Goal: Find specific page/section: Find specific page/section

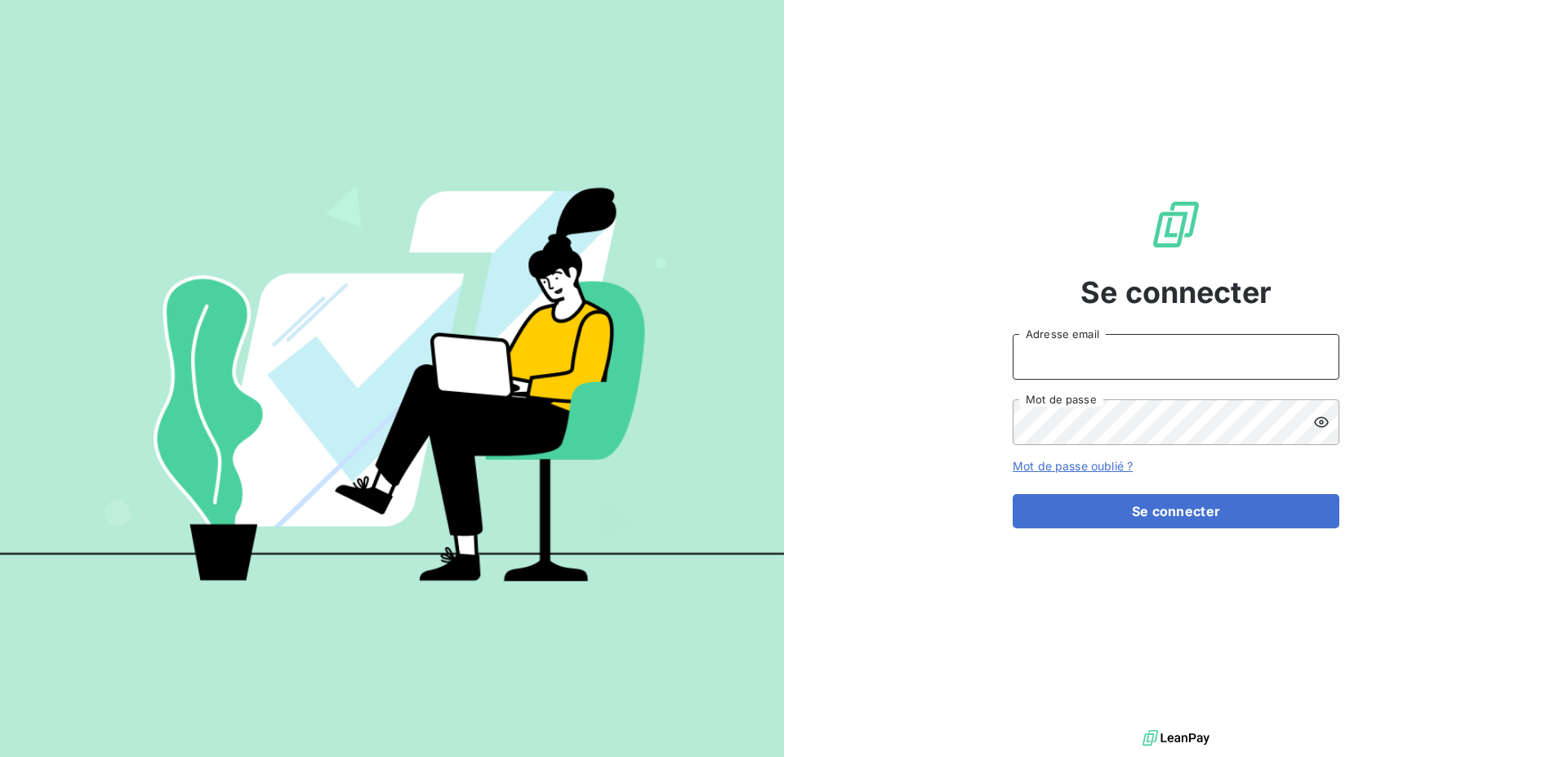
click at [1129, 351] on input "Adresse email" at bounding box center [1176, 356] width 326 height 46
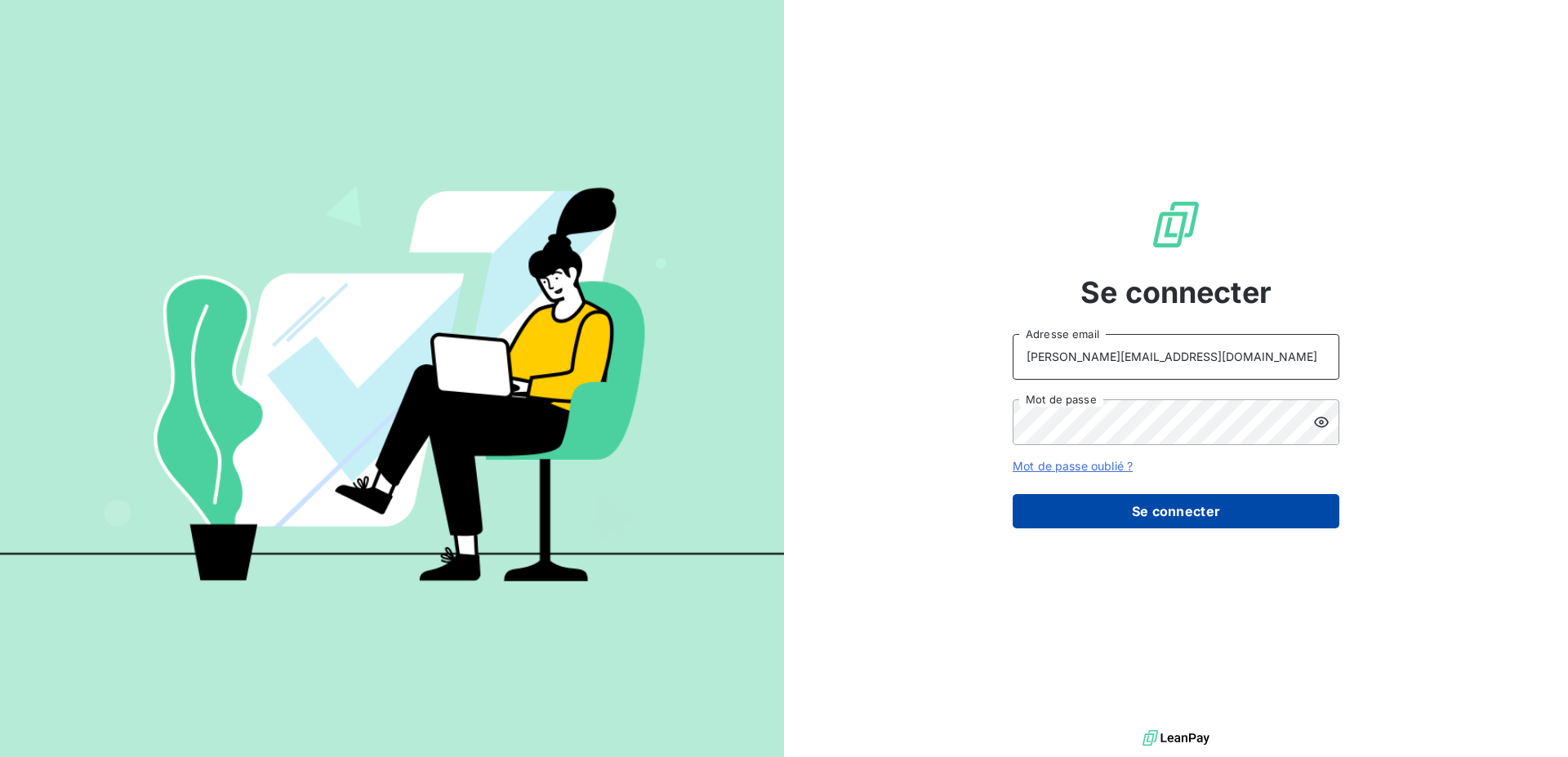
type input "[PERSON_NAME][EMAIL_ADDRESS][DOMAIN_NAME]"
click at [1139, 506] on button "Se connecter" at bounding box center [1176, 511] width 326 height 34
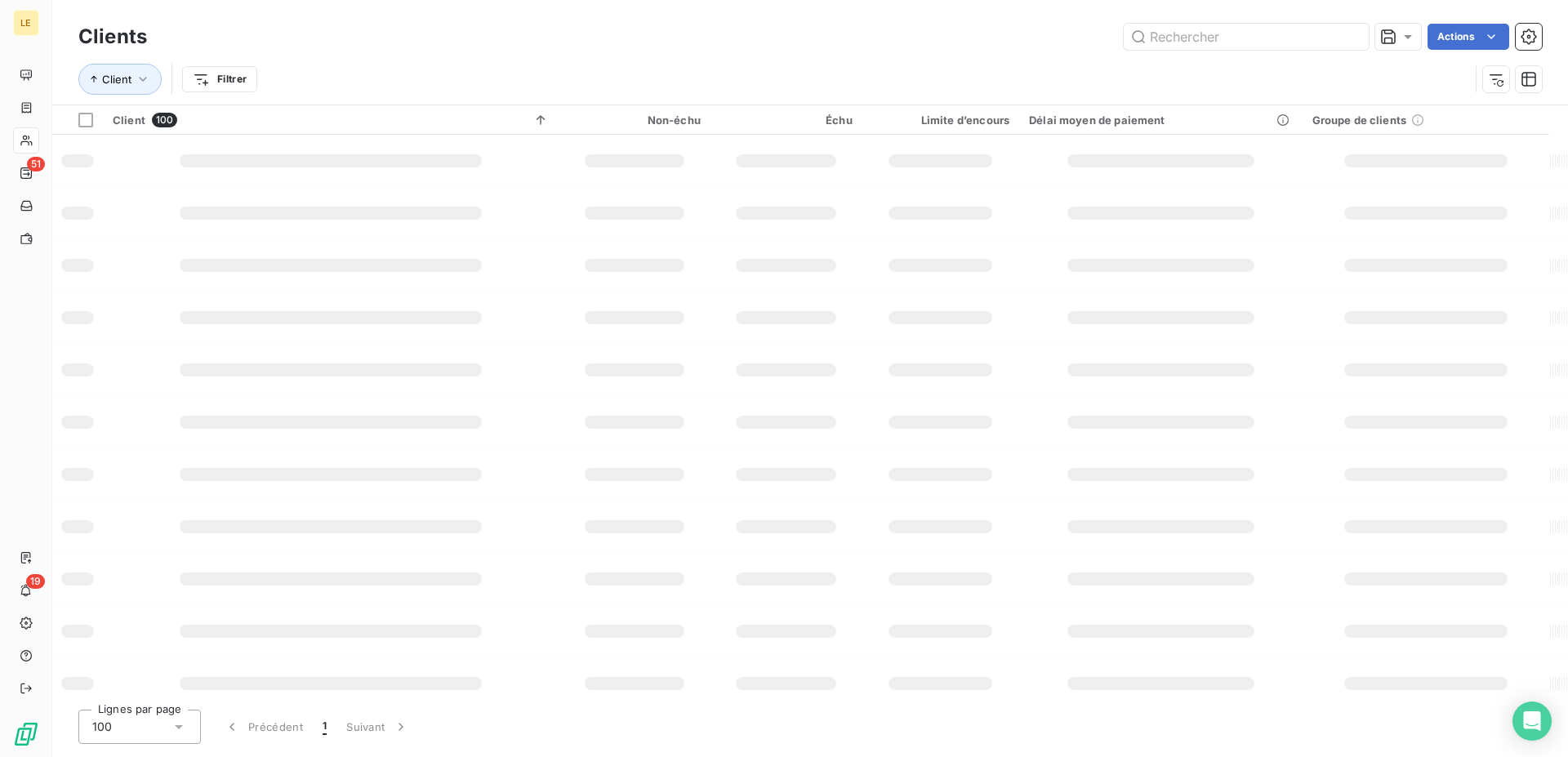
drag, startPoint x: 1158, startPoint y: 45, endPoint x: 63, endPoint y: 61, distance: 1095.1
click at [1157, 45] on input "text" at bounding box center [1246, 36] width 245 height 26
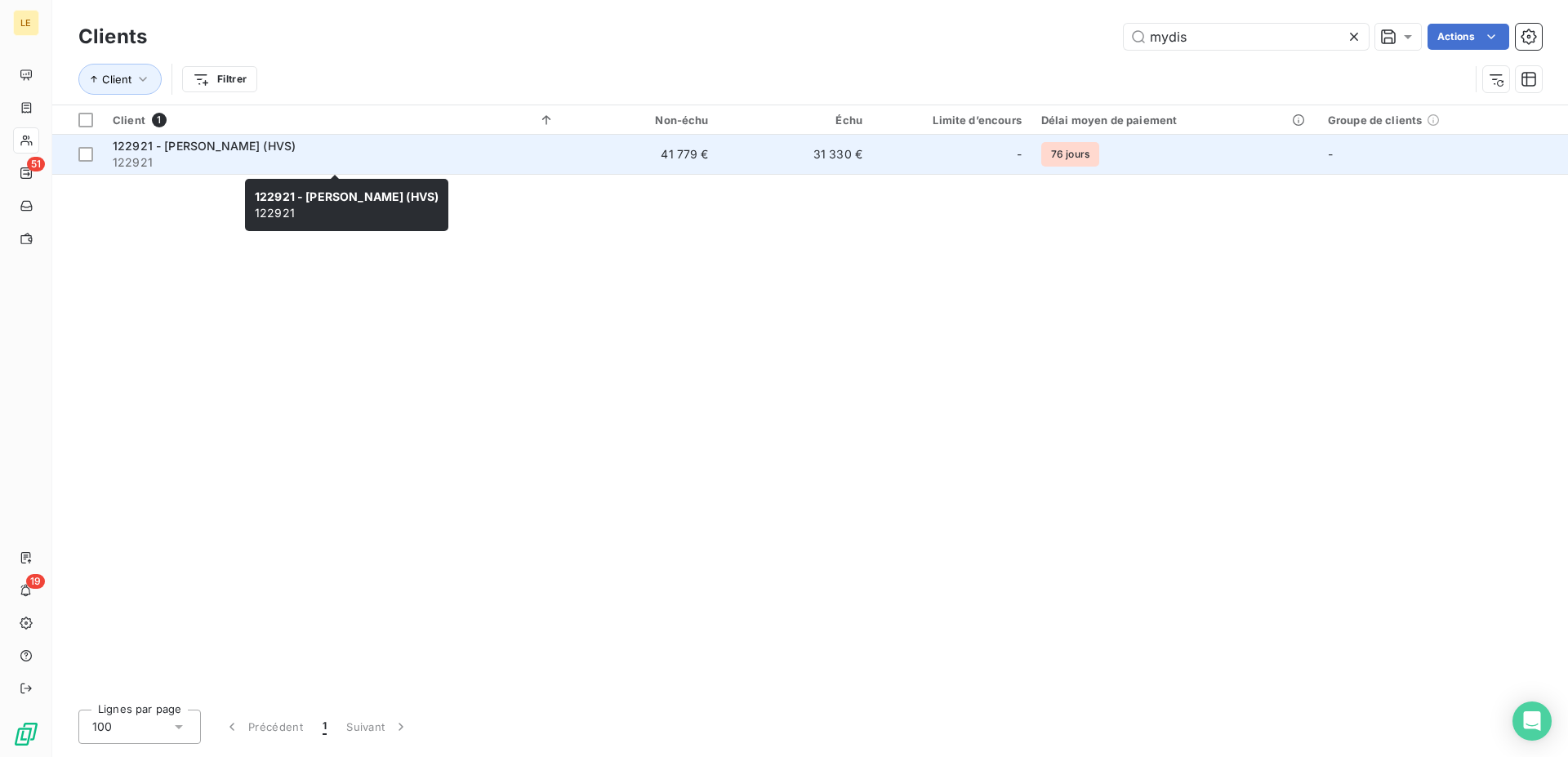
type input "mydis"
click at [328, 166] on span "122921" at bounding box center [333, 162] width 442 height 17
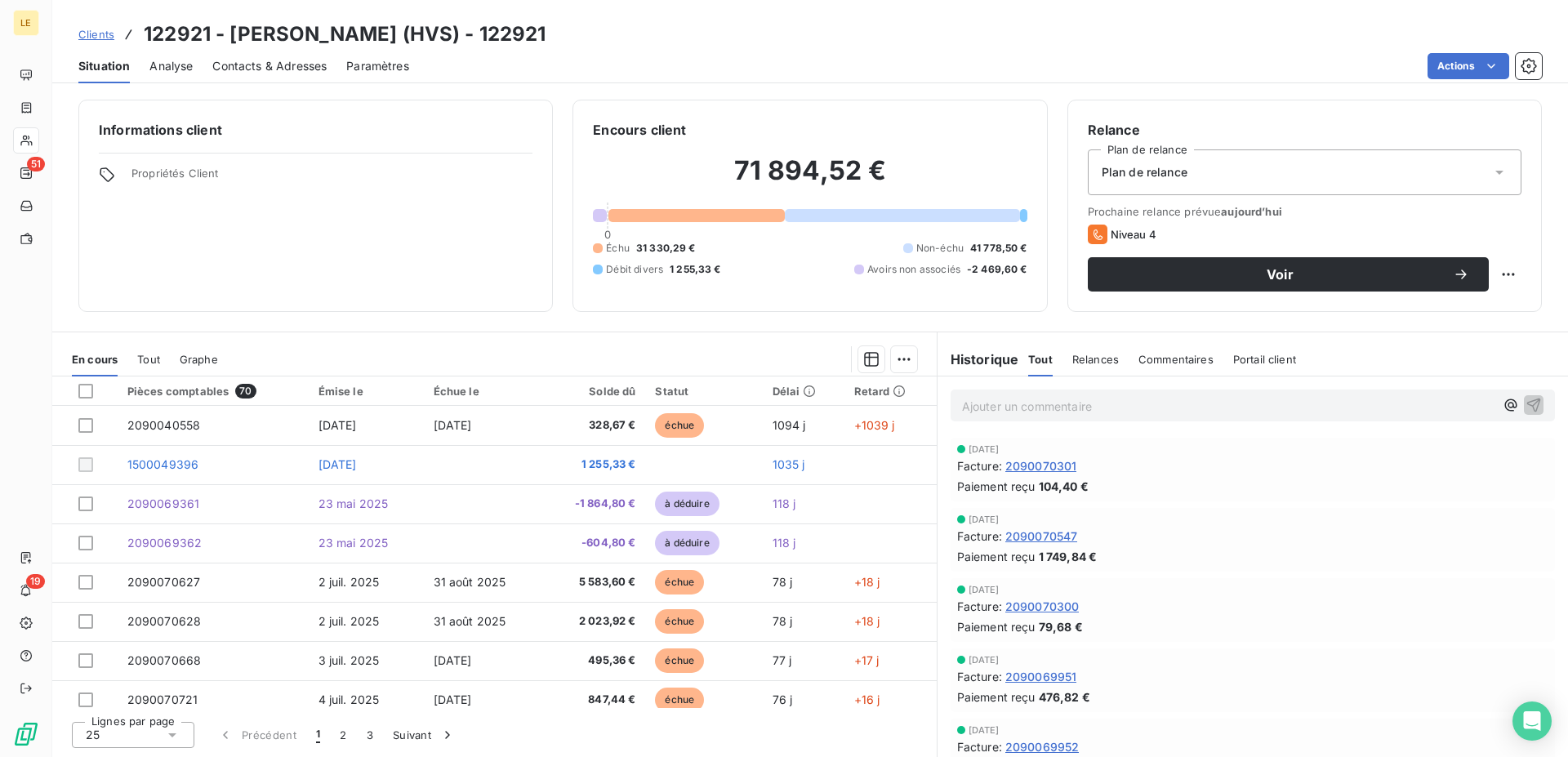
click at [88, 22] on div "Clients 122921 - [PERSON_NAME] (HVS) - 122921" at bounding box center [312, 34] width 468 height 29
click at [103, 27] on link "Clients" at bounding box center [96, 34] width 36 height 17
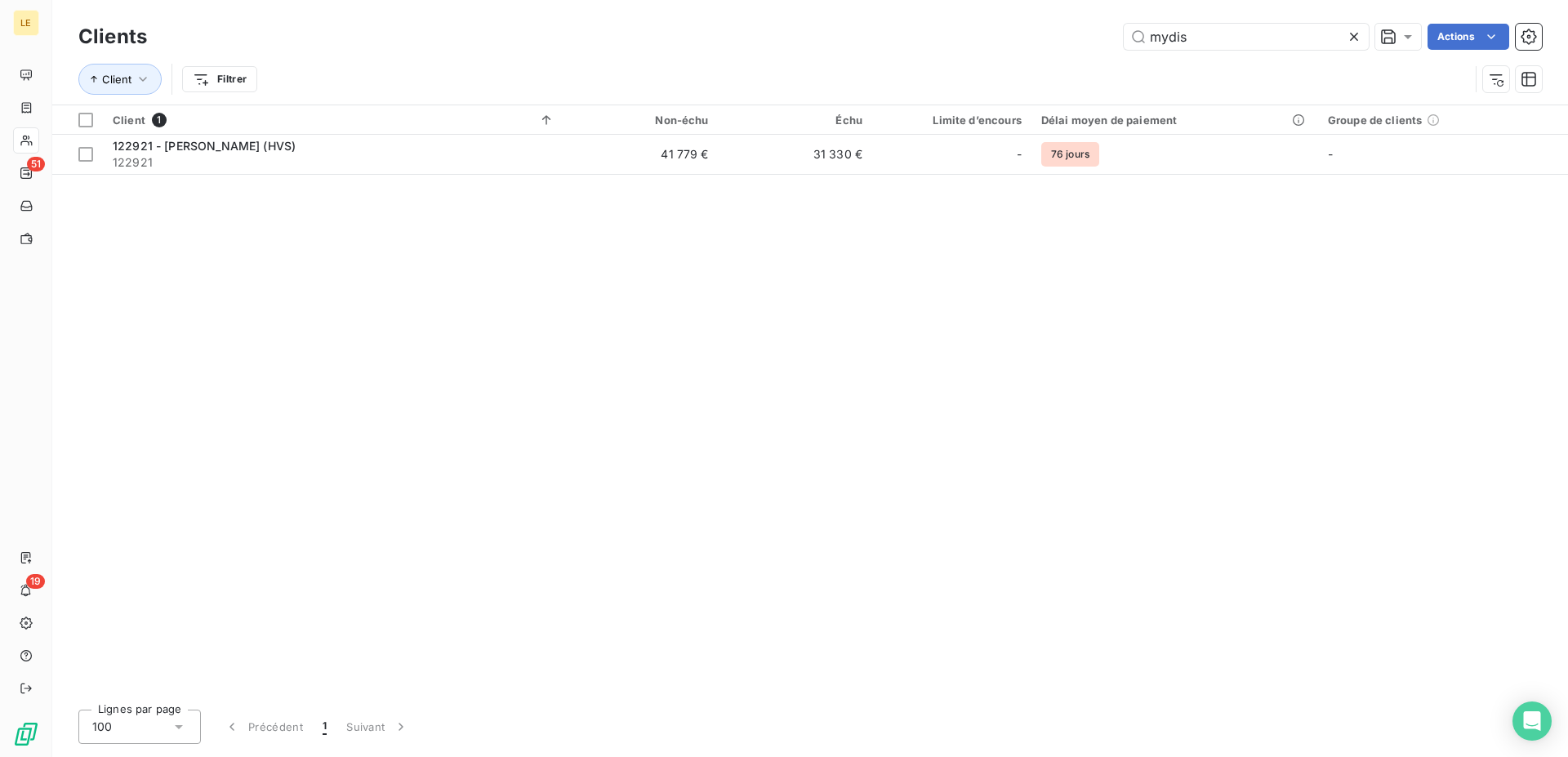
drag, startPoint x: 1239, startPoint y: 42, endPoint x: 616, endPoint y: 44, distance: 623.0
click at [1124, 44] on input "mydis" at bounding box center [1246, 36] width 245 height 26
drag, startPoint x: 1176, startPoint y: 34, endPoint x: 690, endPoint y: 43, distance: 486.1
click at [1124, 39] on input "spool" at bounding box center [1246, 36] width 245 height 26
type input "l"
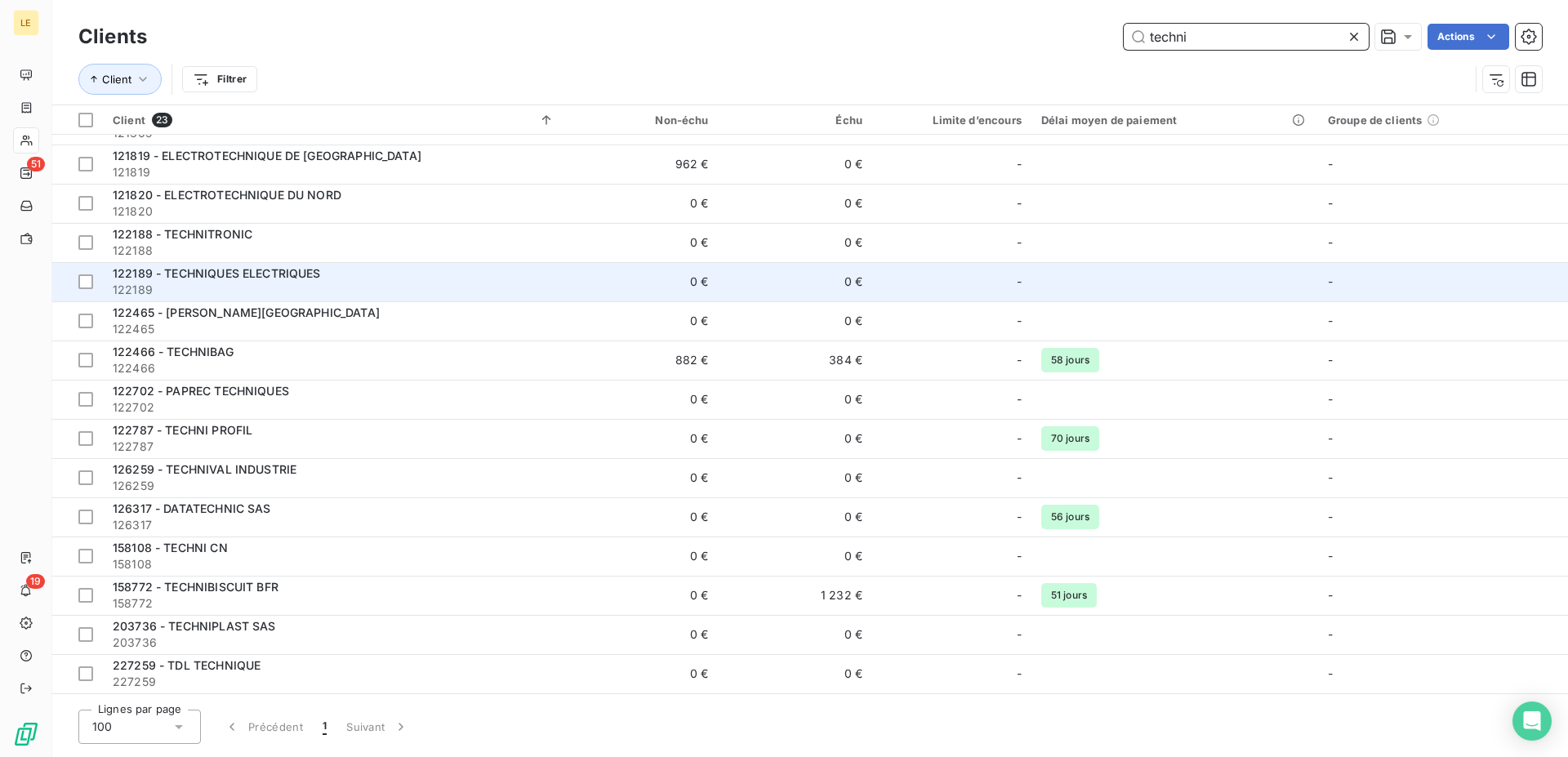
scroll to position [166, 0]
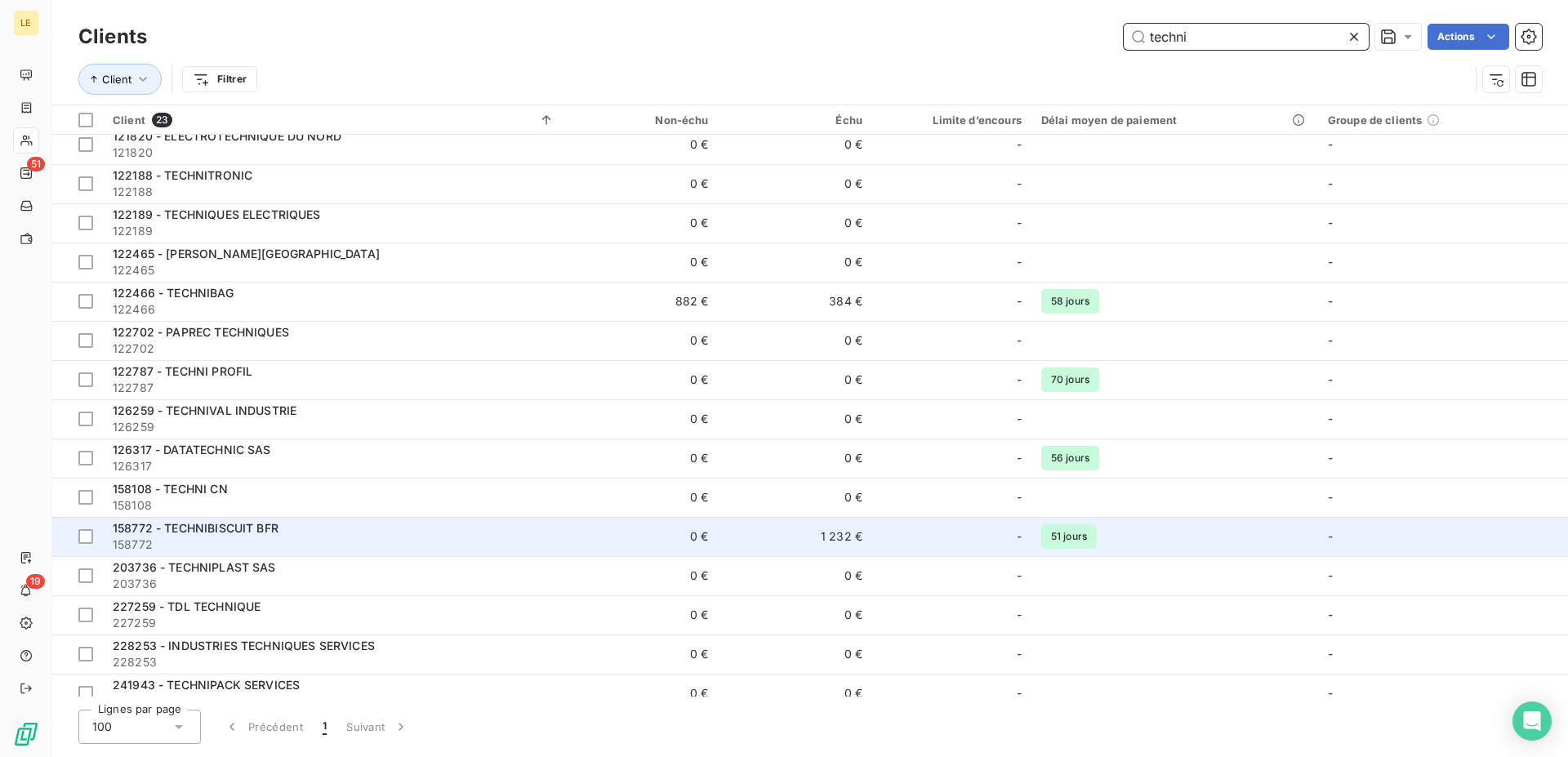
type input "techni"
click at [236, 526] on span "158772 - TECHNIBISCUIT BFR" at bounding box center [195, 527] width 166 height 14
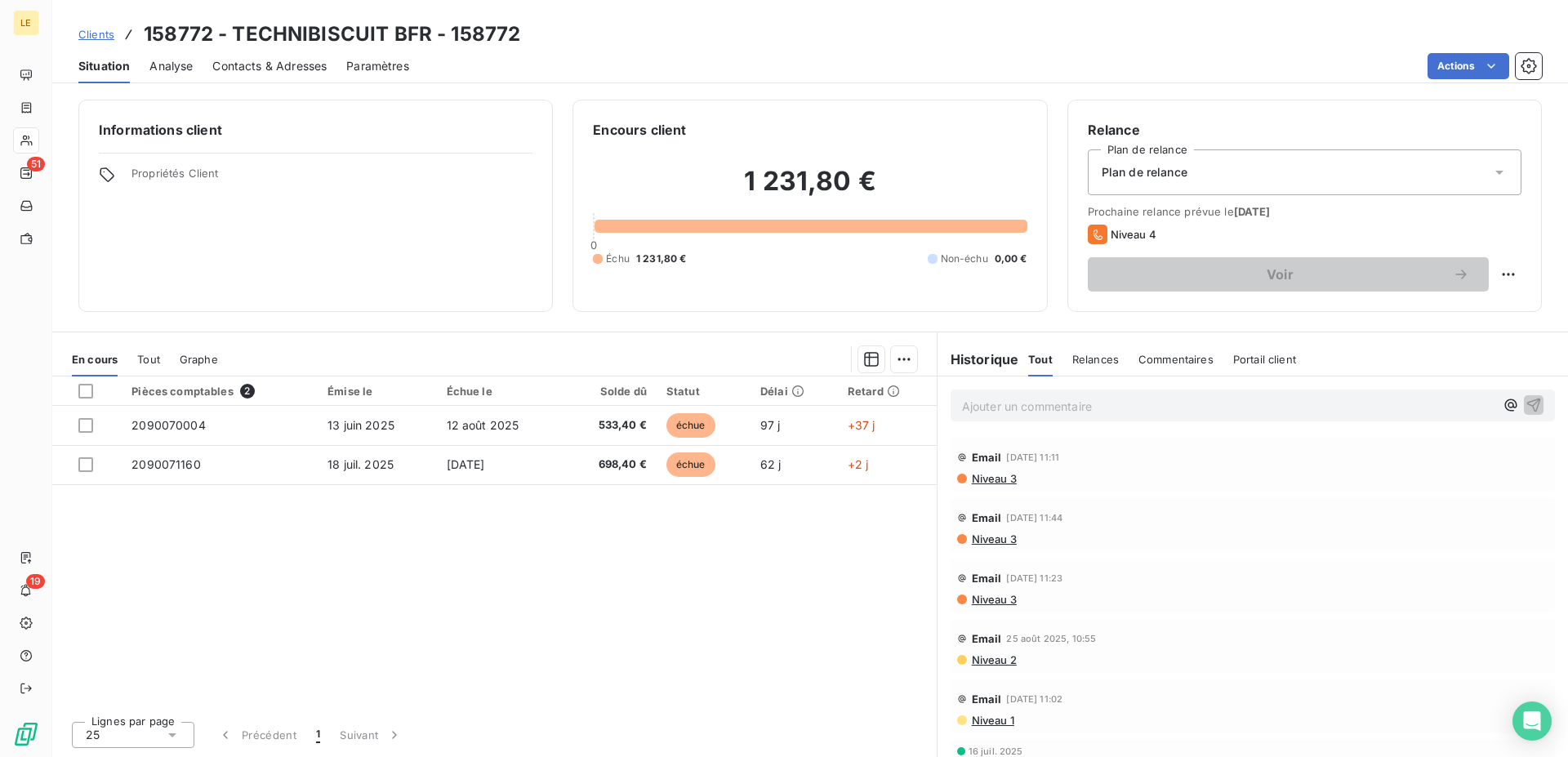
click at [96, 36] on span "Clients" at bounding box center [96, 34] width 36 height 13
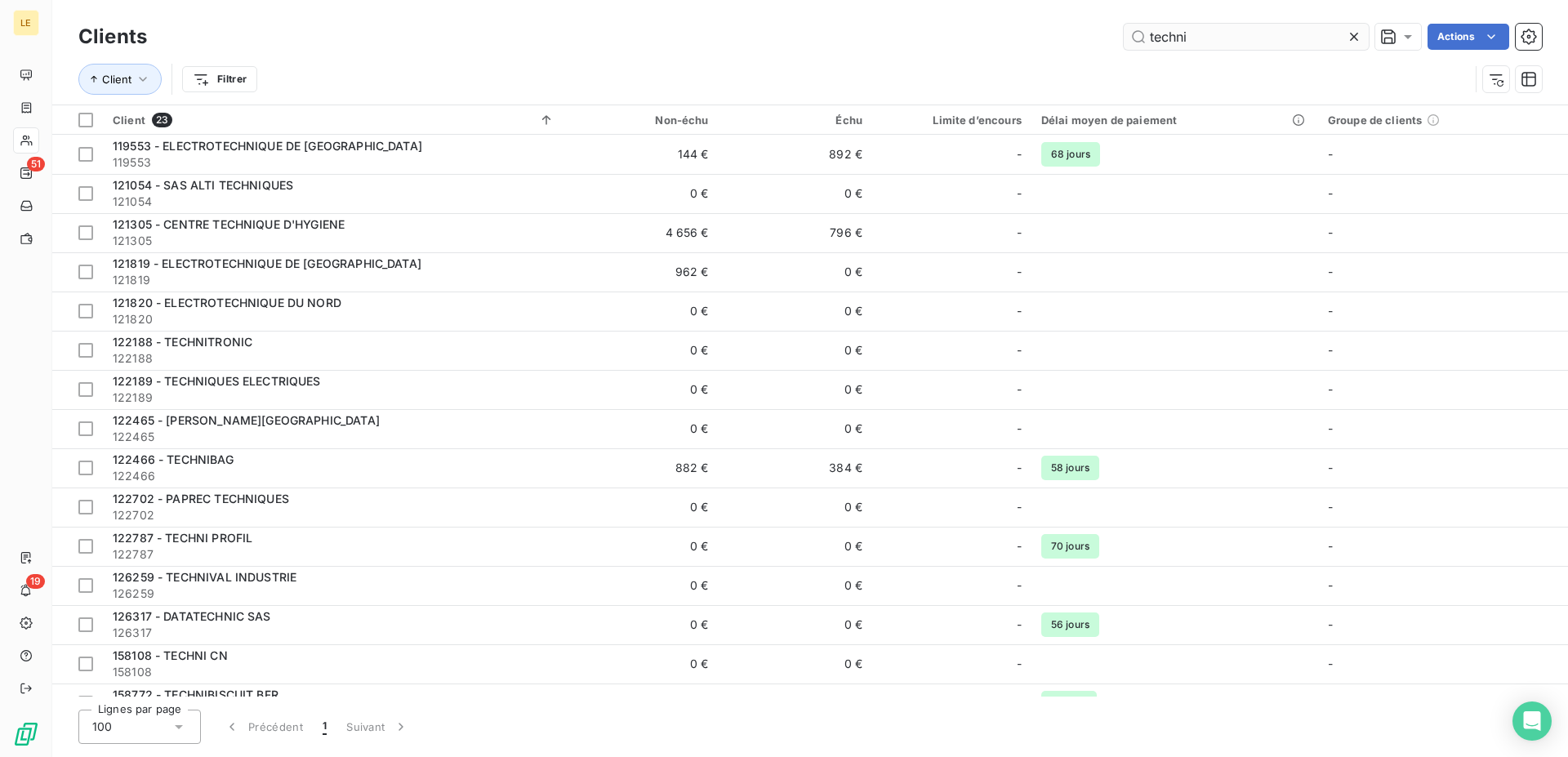
drag, startPoint x: 1227, startPoint y: 31, endPoint x: 986, endPoint y: 32, distance: 241.0
click at [1124, 32] on input "techni" at bounding box center [1246, 36] width 245 height 26
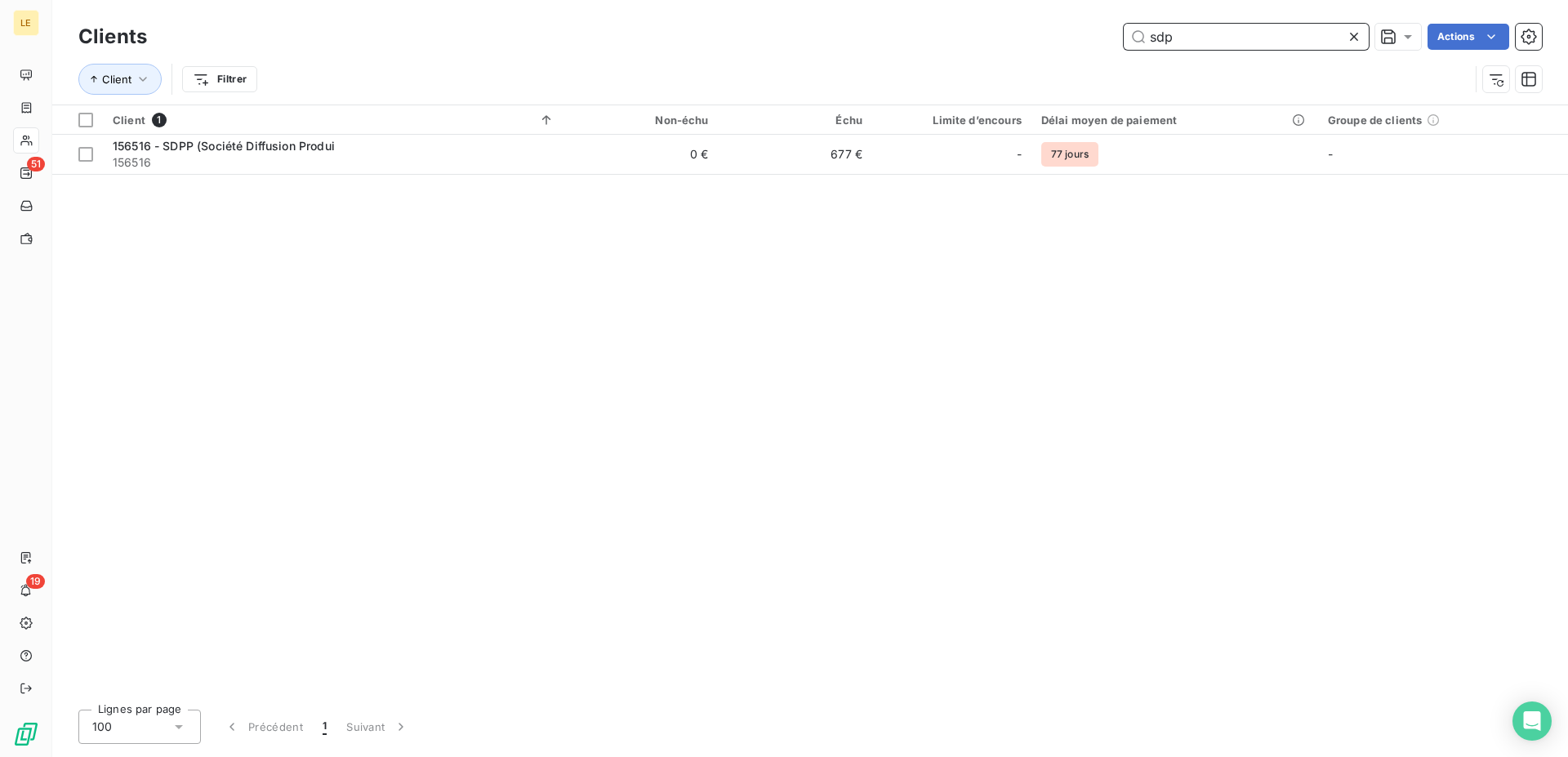
drag, startPoint x: 1208, startPoint y: 37, endPoint x: 824, endPoint y: 7, distance: 385.2
click at [1124, 23] on input "sdp" at bounding box center [1246, 36] width 245 height 26
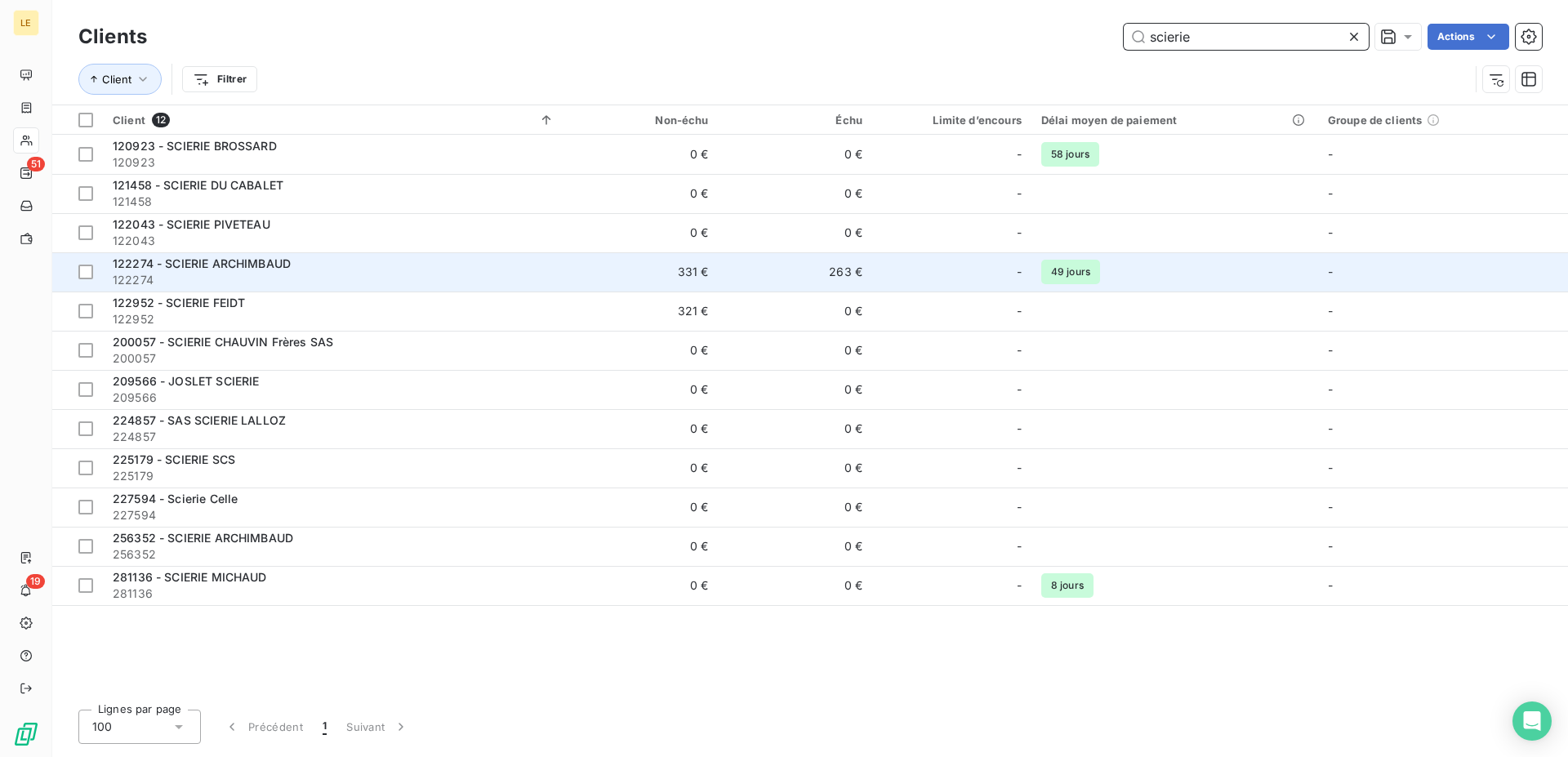
type input "scierie"
click at [544, 270] on div "122274 - SCIERIE ARCHIMBAUD" at bounding box center [333, 264] width 442 height 17
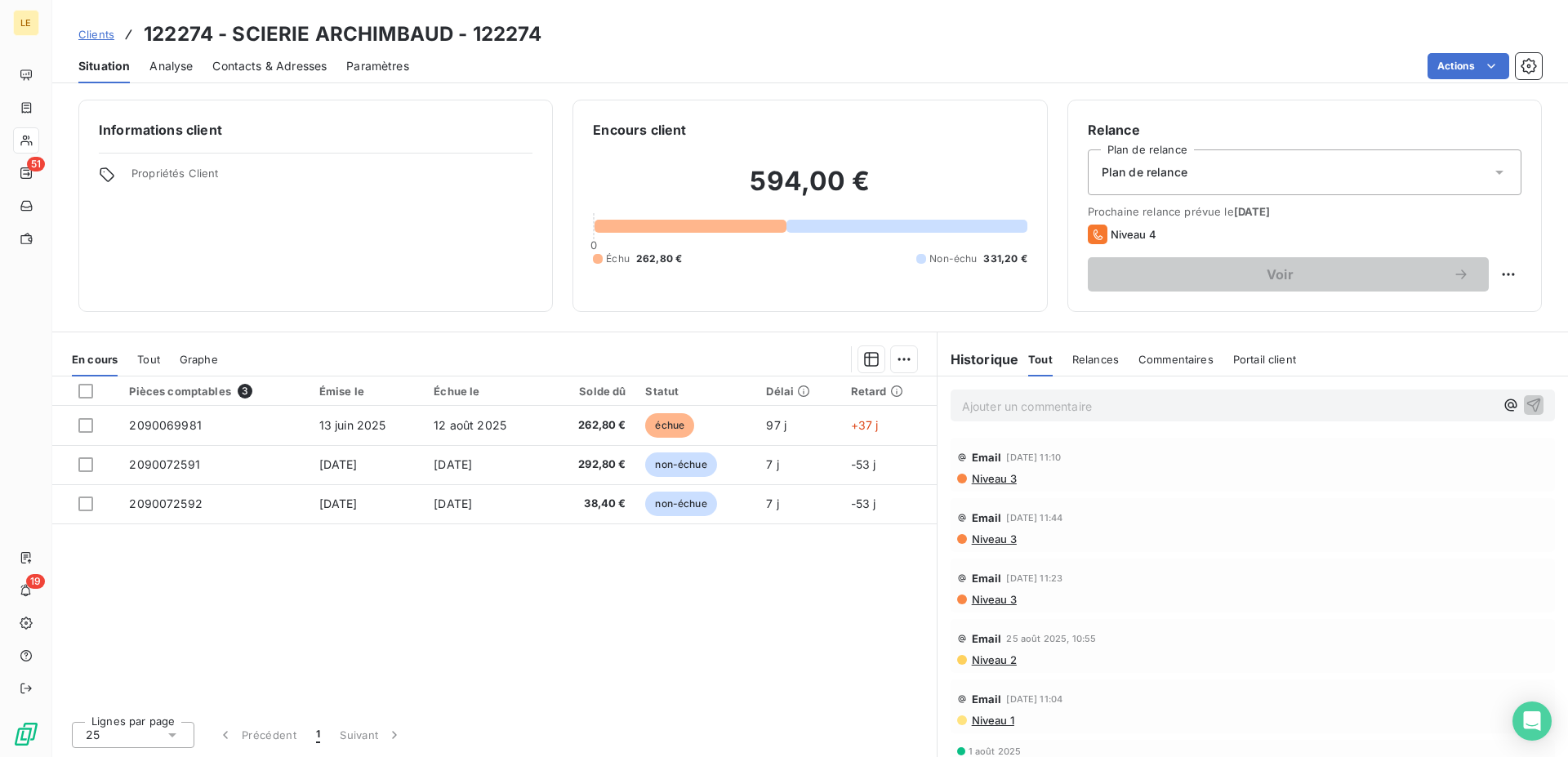
click at [72, 22] on div "Clients 122274 - SCIERIE ARCHIMBAUD - 122274" at bounding box center [810, 34] width 1516 height 29
drag, startPoint x: 92, startPoint y: 27, endPoint x: 116, endPoint y: 34, distance: 25.0
click at [92, 27] on link "Clients" at bounding box center [96, 34] width 36 height 17
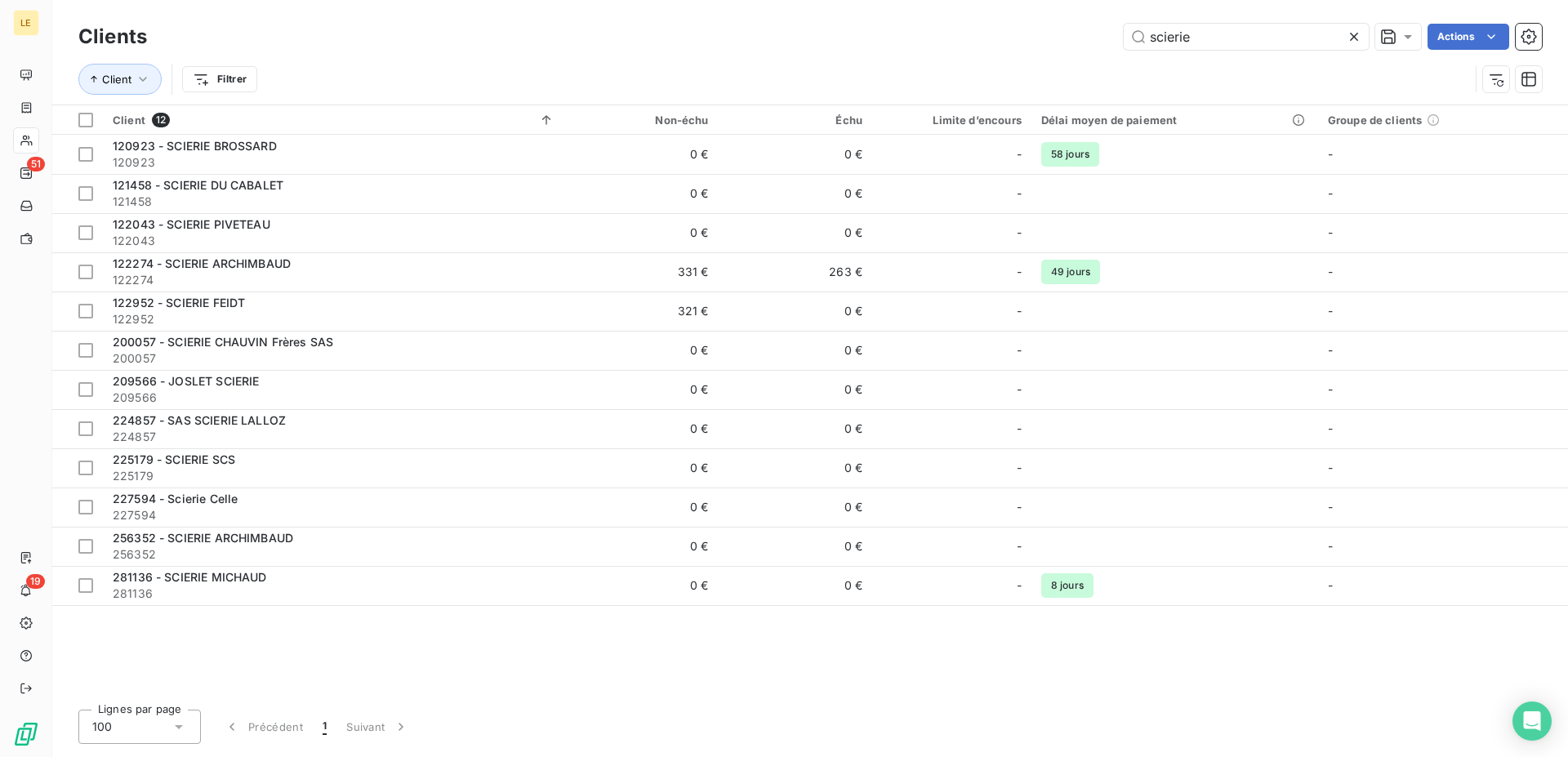
drag, startPoint x: 1228, startPoint y: 44, endPoint x: 904, endPoint y: 37, distance: 324.1
click at [1124, 37] on input "scierie" at bounding box center [1246, 36] width 245 height 26
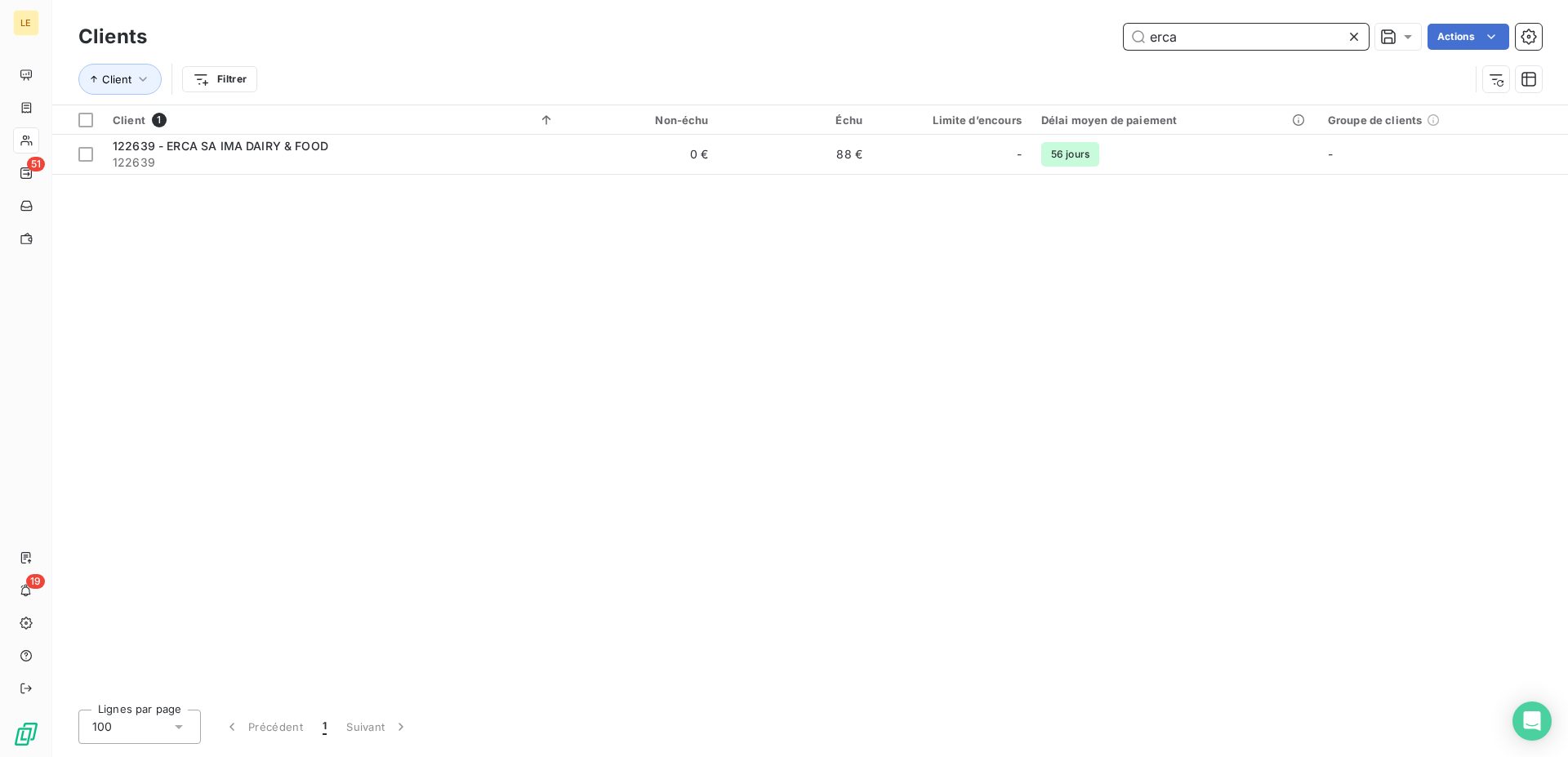
drag, startPoint x: 1163, startPoint y: 40, endPoint x: 367, endPoint y: -31, distance: 799.2
click at [1124, 23] on input "erca" at bounding box center [1246, 36] width 245 height 26
drag, startPoint x: 1224, startPoint y: 42, endPoint x: 27, endPoint y: 38, distance: 1197.0
click at [1124, 38] on input "matrele" at bounding box center [1246, 36] width 245 height 26
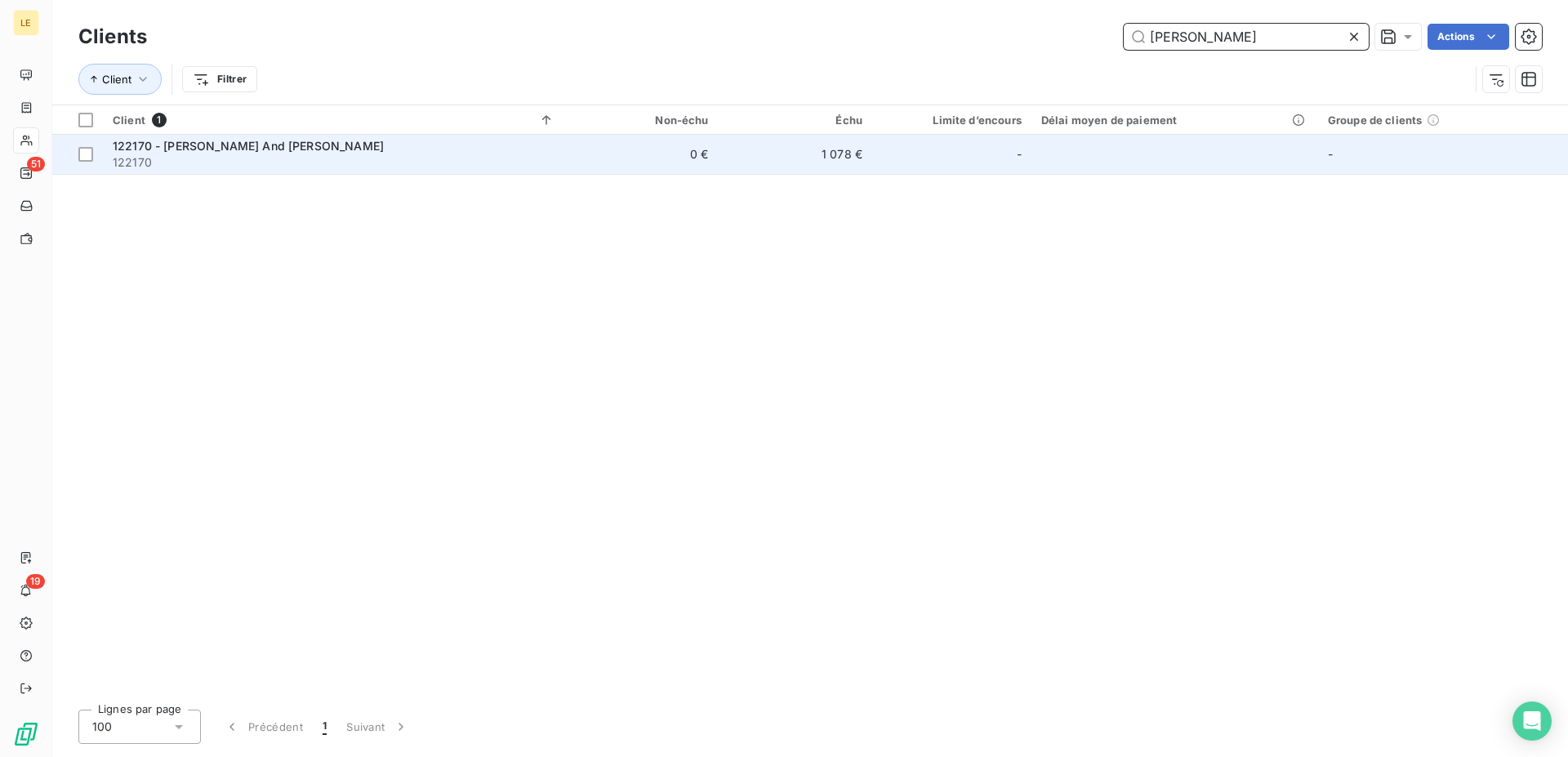
type input "[PERSON_NAME]"
click at [264, 138] on div "122170 - [PERSON_NAME] And [PERSON_NAME]" at bounding box center [333, 146] width 442 height 17
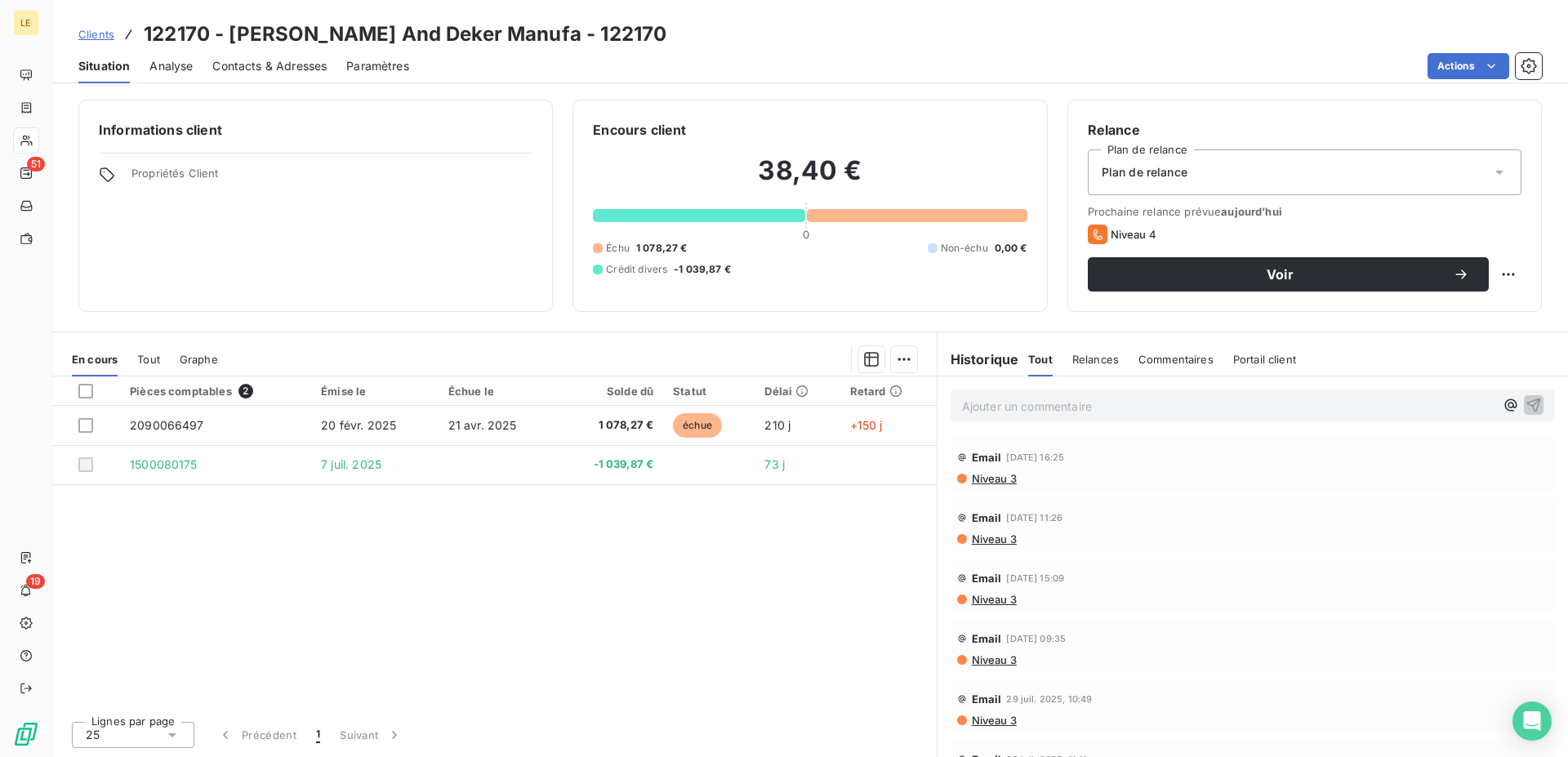
click at [404, 652] on div "Pièces comptables 2 Émise le Échue le Solde dû Statut Délai Retard 2090066497 […" at bounding box center [494, 542] width 885 height 331
click at [114, 27] on div "Clients 122170 - [PERSON_NAME] And Deker Manufa - 122170" at bounding box center [372, 34] width 588 height 29
click at [106, 30] on span "Clients" at bounding box center [96, 34] width 36 height 13
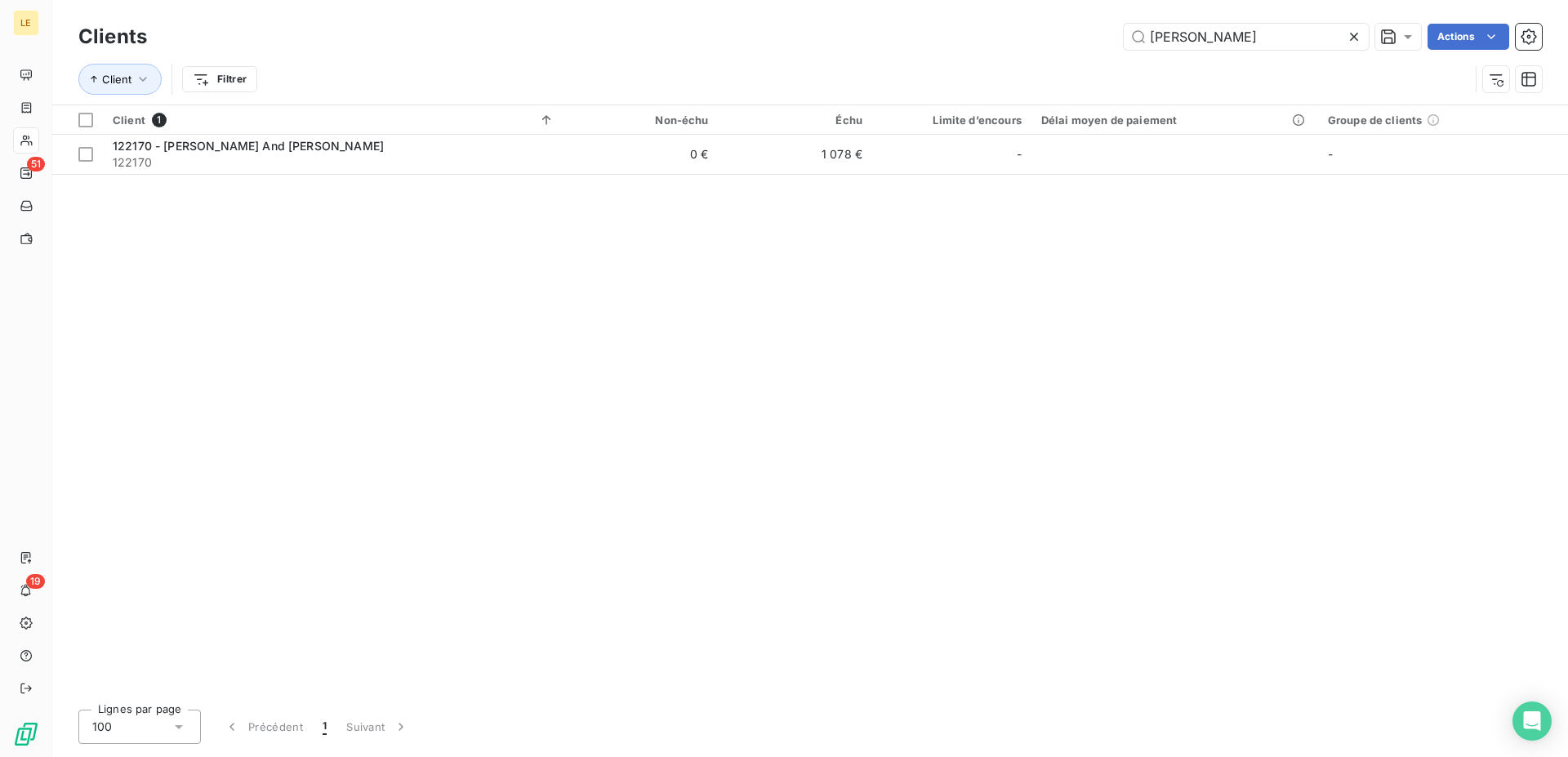
drag, startPoint x: 1193, startPoint y: 35, endPoint x: 272, endPoint y: 2, distance: 921.6
click at [1124, 23] on input "[PERSON_NAME]" at bounding box center [1246, 36] width 245 height 26
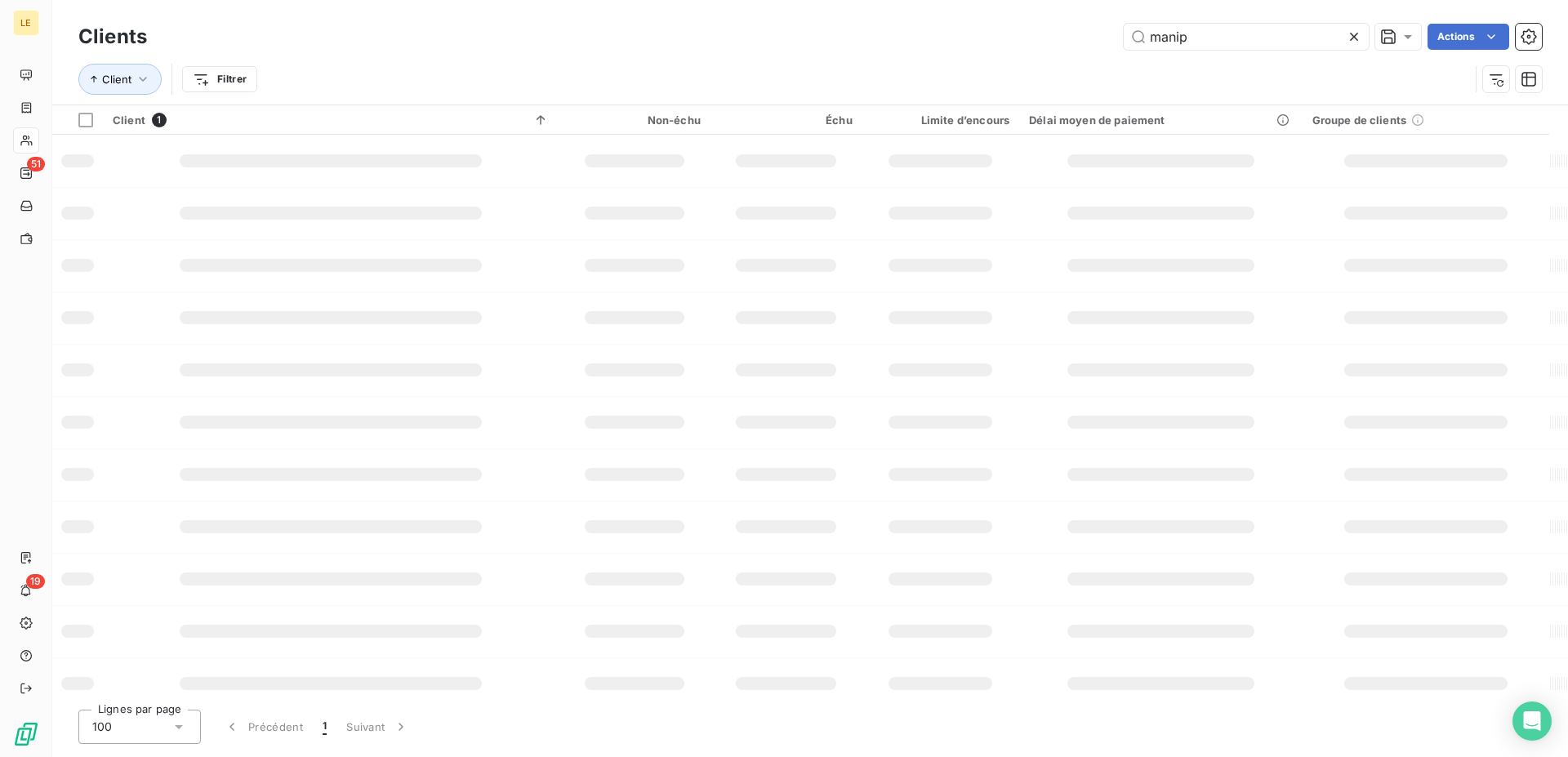
type input "manip"
